Goal: Information Seeking & Learning: Learn about a topic

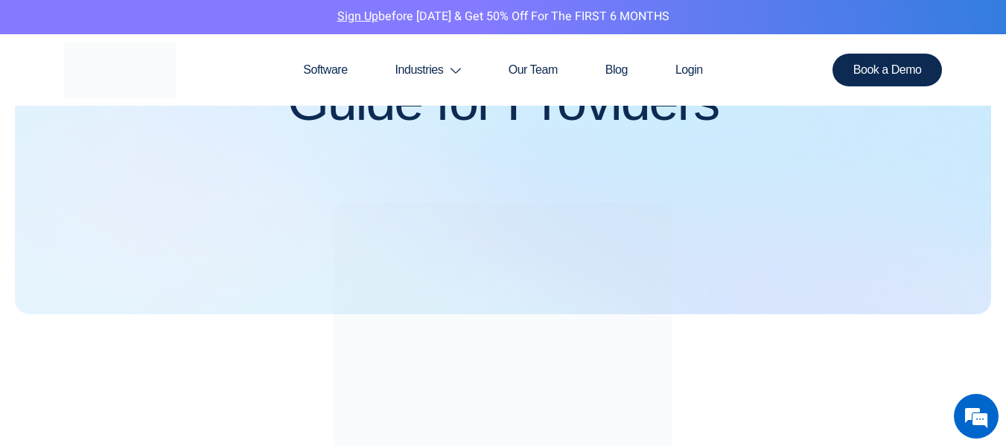
scroll to position [226, 0]
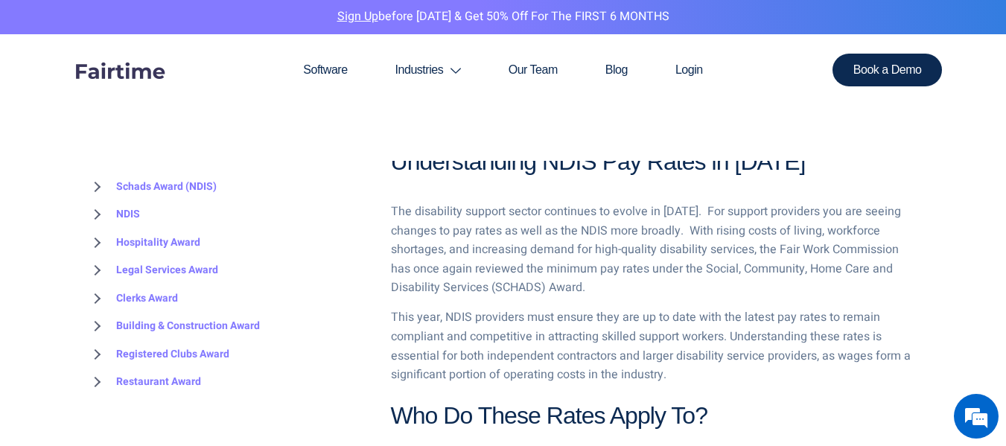
scroll to position [763, 0]
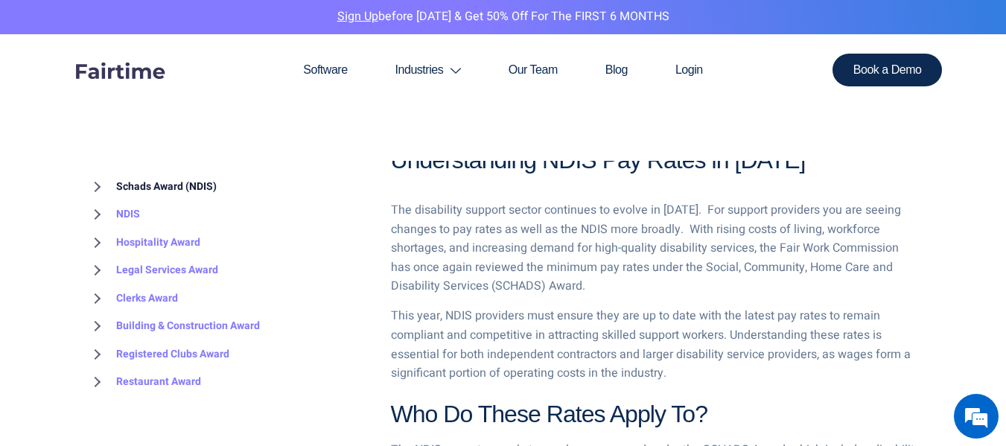
click at [183, 184] on link "Schads Award (NDIS)" at bounding box center [151, 187] width 130 height 28
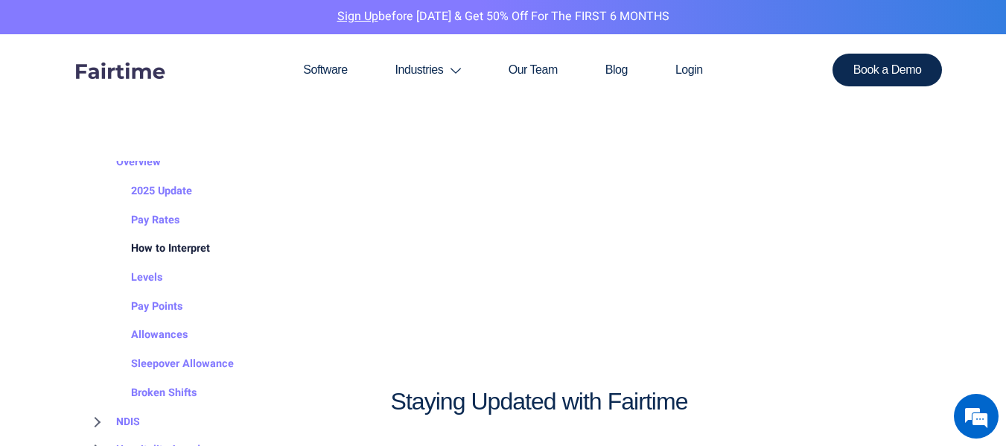
scroll to position [56, 0]
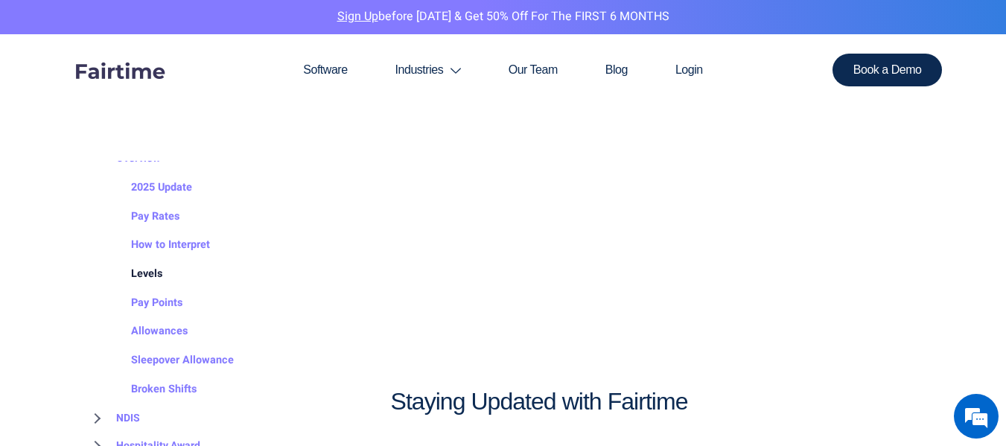
click at [150, 275] on link "Levels" at bounding box center [131, 274] width 61 height 29
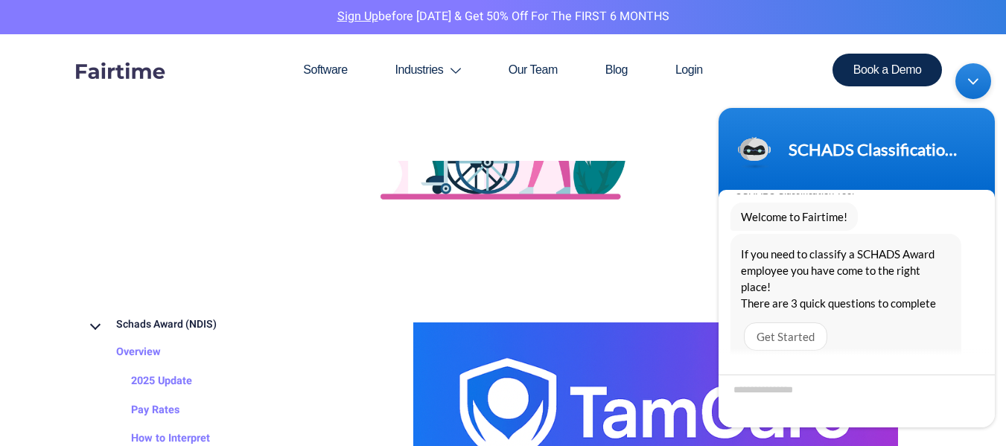
scroll to position [42, 0]
click at [182, 377] on link "2025 Update" at bounding box center [146, 382] width 91 height 29
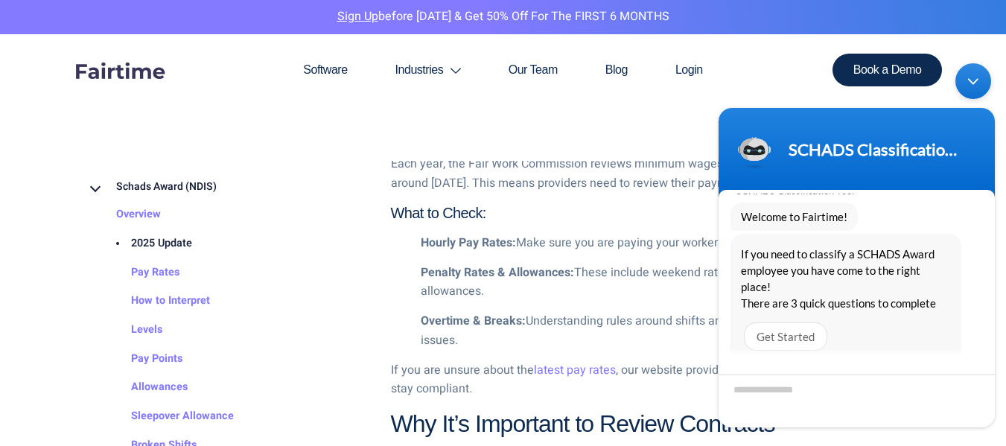
scroll to position [1207, 0]
click at [971, 91] on div "Minimize live chat window" at bounding box center [973, 81] width 36 height 36
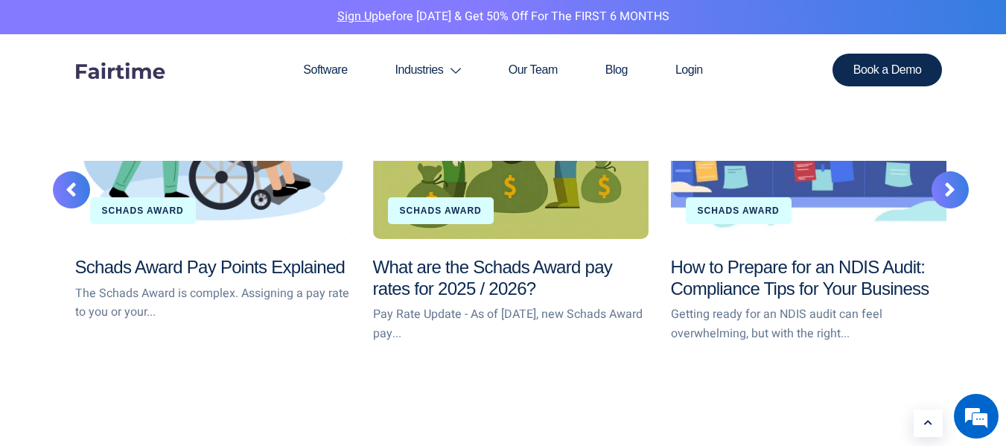
scroll to position [2927, 0]
click at [397, 258] on link "What are the Schads Award pay rates for 2025 / 2026?" at bounding box center [493, 279] width 240 height 42
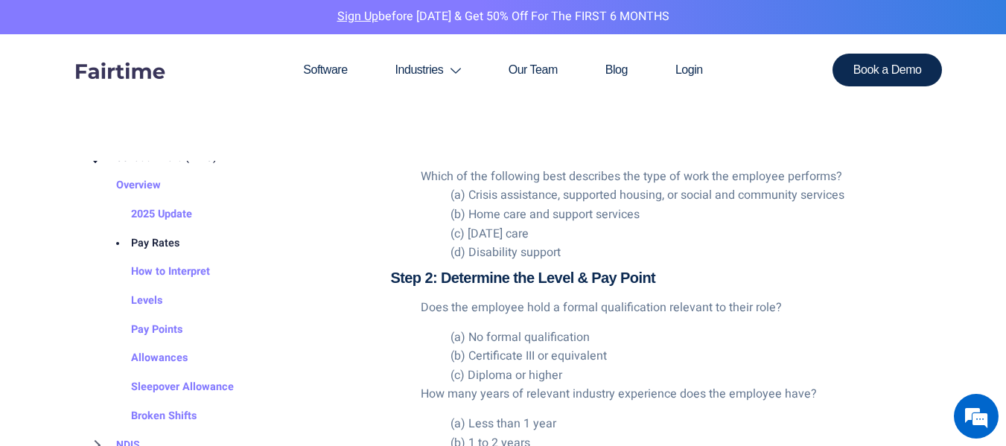
scroll to position [2328, 0]
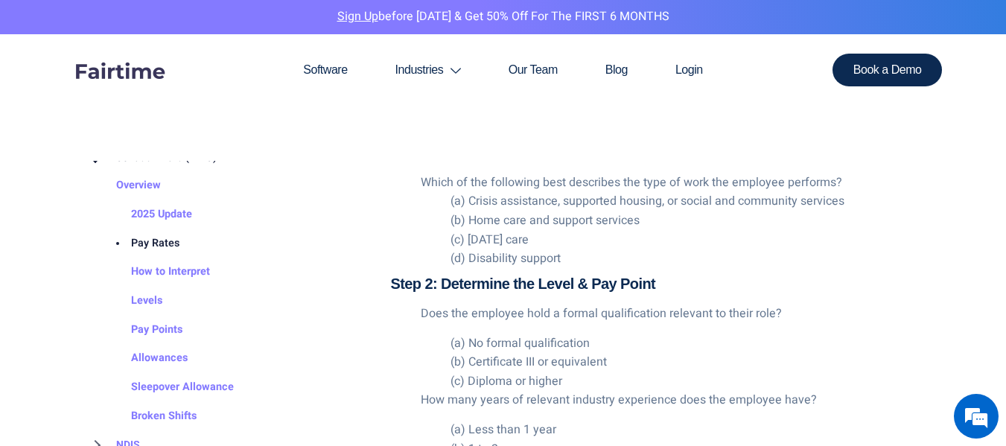
click at [467, 249] on li "(d) Disability support" at bounding box center [685, 258] width 470 height 19
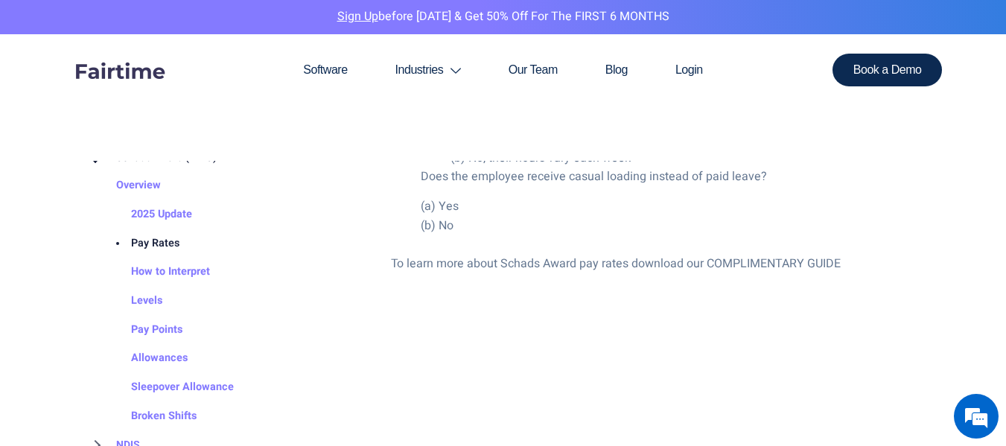
scroll to position [3154, 0]
click at [780, 255] on div "To learn more about Schads Award pay rates download our COMPLIMENTARY GUIDE" at bounding box center [655, 264] width 529 height 19
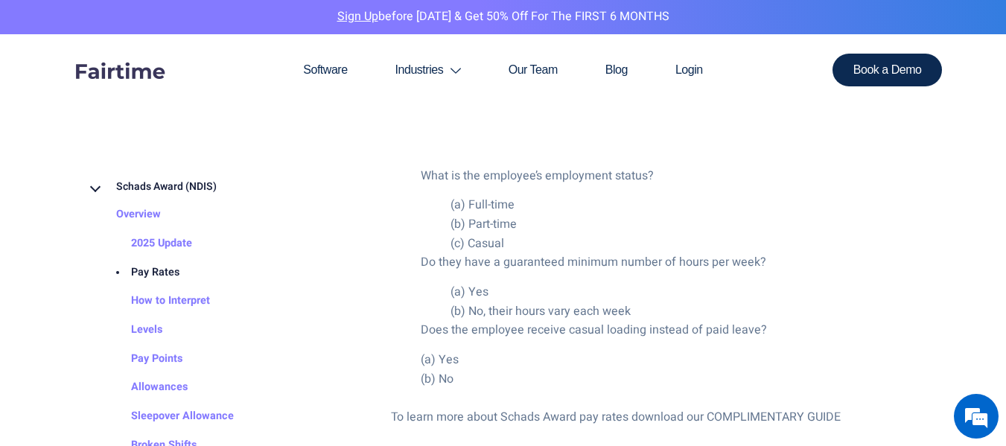
scroll to position [3003, 0]
click at [143, 240] on link "2025 Update" at bounding box center [146, 243] width 91 height 29
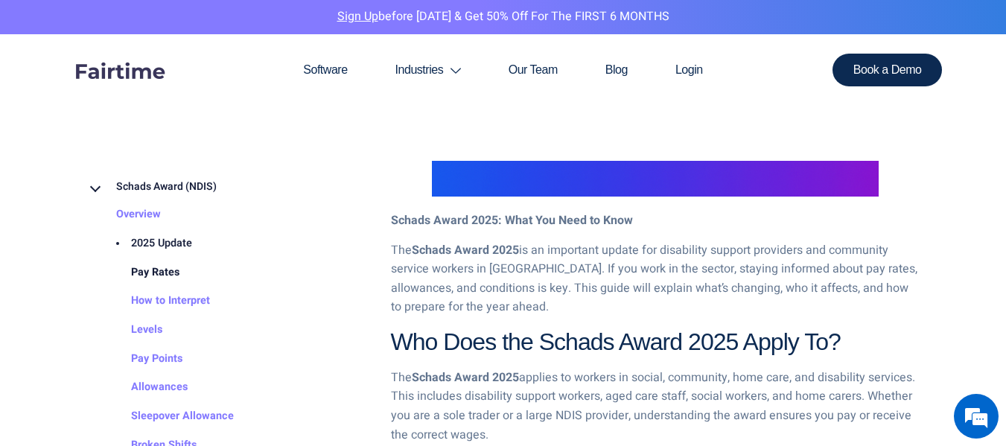
click at [162, 274] on link "Pay Rates" at bounding box center [140, 272] width 78 height 29
